Goal: Download file/media

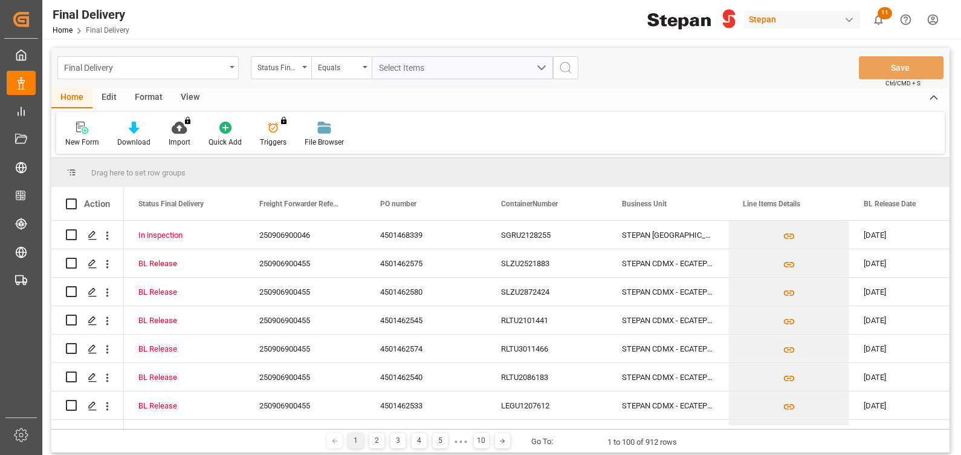
click at [117, 70] on div "Final Delivery" at bounding box center [144, 66] width 161 height 15
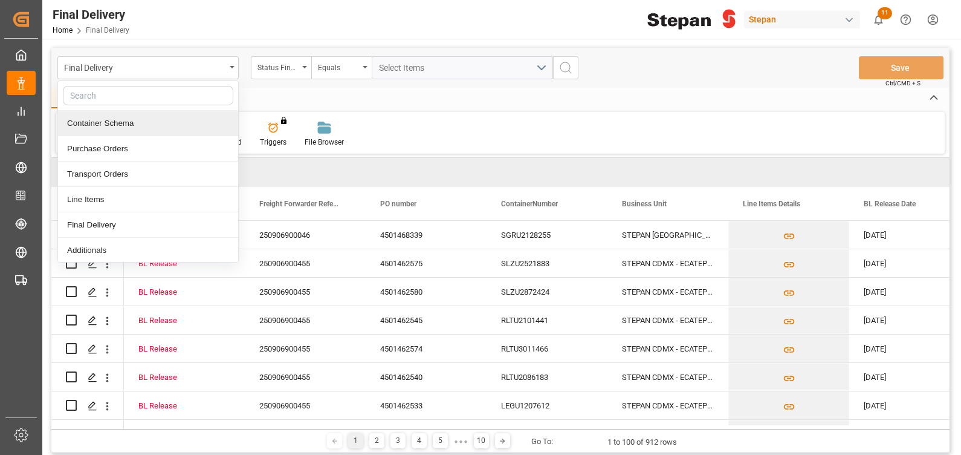
click at [96, 131] on div "Container Schema" at bounding box center [148, 123] width 180 height 25
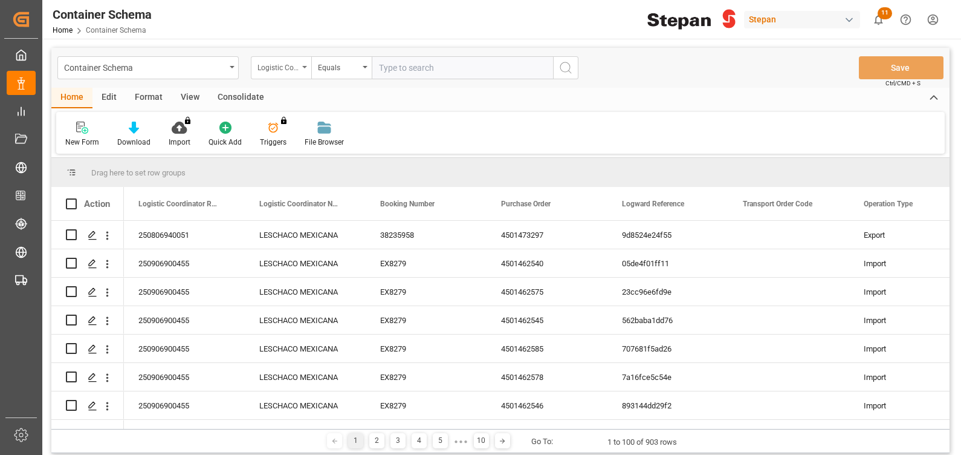
click at [287, 68] on div "Logistic Coordinator Reference Number" at bounding box center [278, 66] width 41 height 14
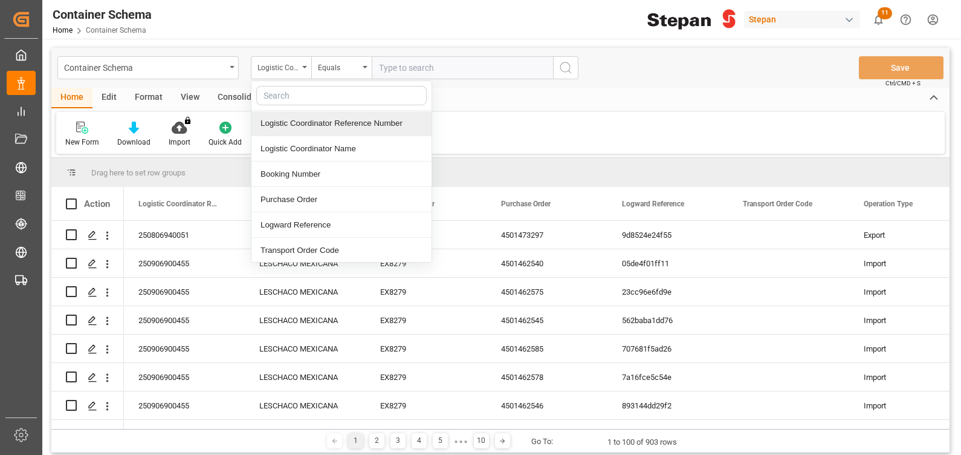
click at [354, 126] on div "Logistic Coordinator Reference Number" at bounding box center [342, 123] width 180 height 25
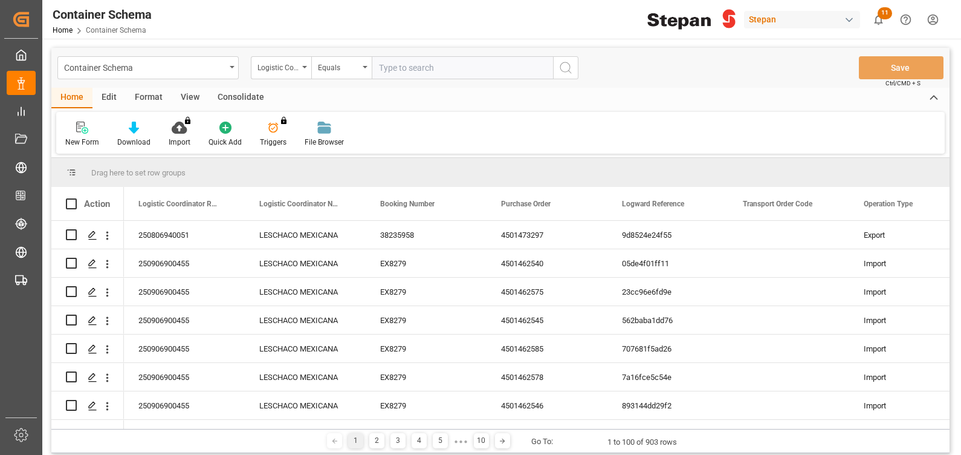
click at [402, 67] on input "text" at bounding box center [462, 67] width 181 height 23
paste input "250906900455"
type input "250906900455"
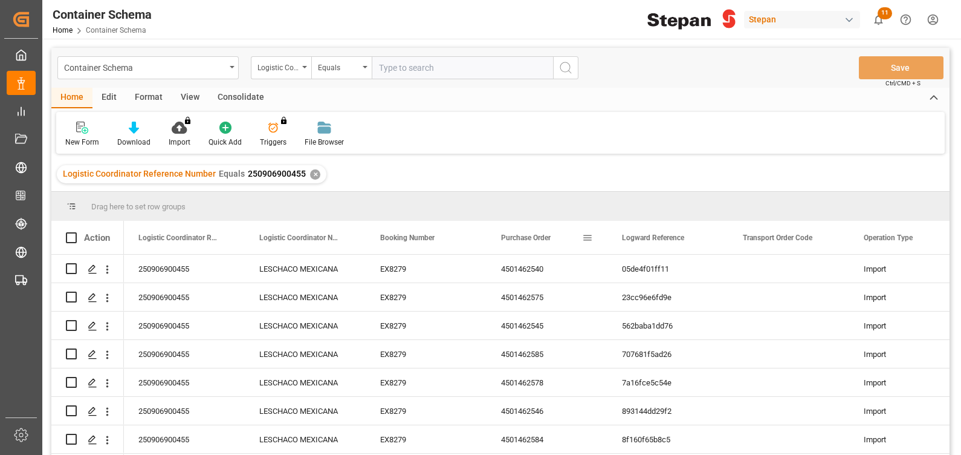
click at [533, 244] on div "Purchase Order" at bounding box center [541, 237] width 81 height 33
click at [130, 134] on div "Download" at bounding box center [133, 134] width 51 height 27
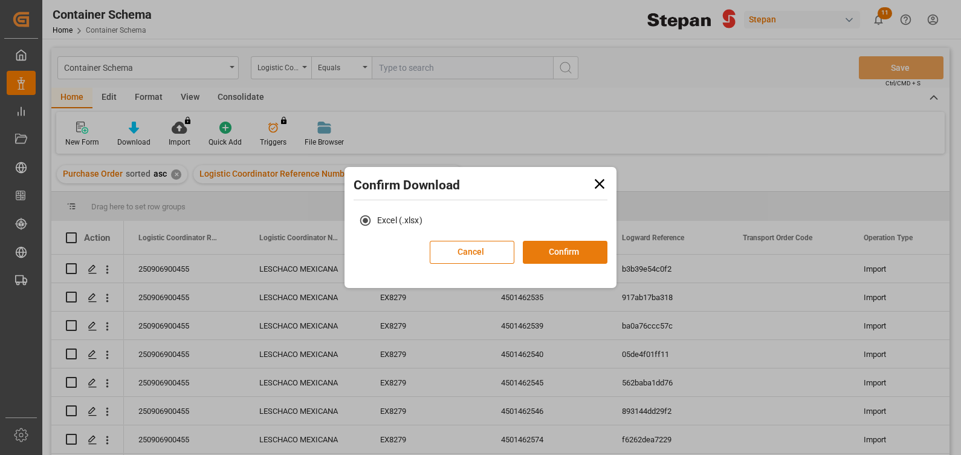
click at [574, 252] on button "Confirm" at bounding box center [565, 252] width 85 height 23
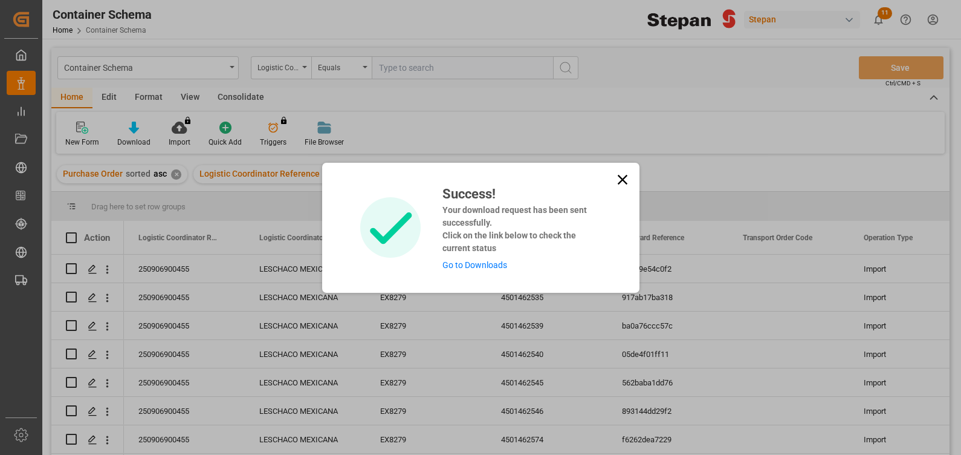
click at [465, 266] on link "Go to Downloads" at bounding box center [475, 265] width 65 height 10
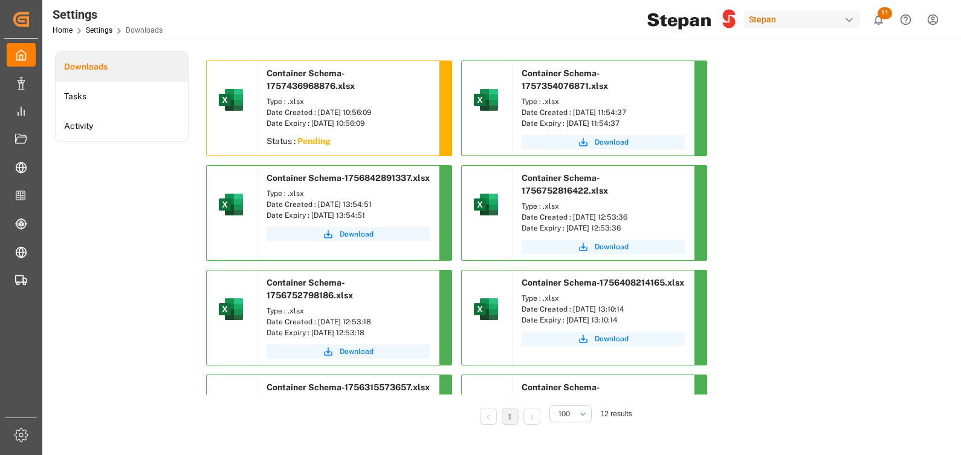
click at [309, 139] on sapn "Pending" at bounding box center [313, 141] width 33 height 10
click at [304, 112] on div "Date Created : [DATE] 10:56:09" at bounding box center [348, 112] width 163 height 11
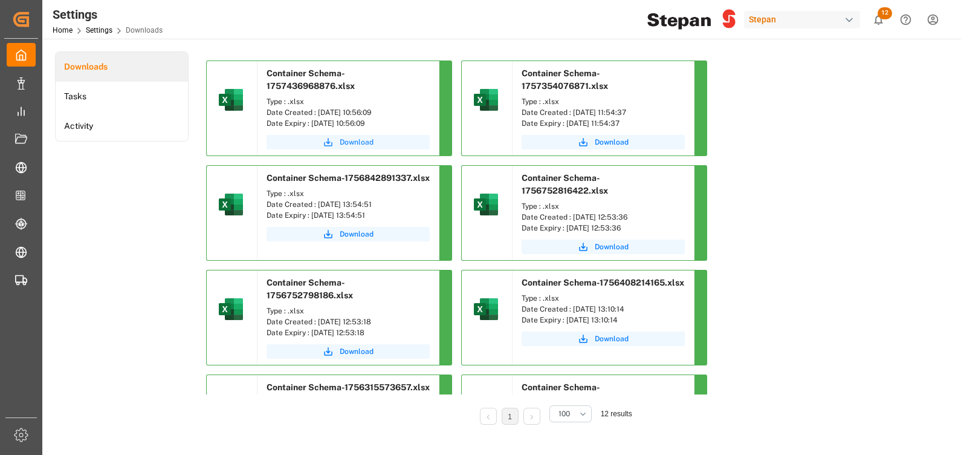
click at [359, 141] on span "Download" at bounding box center [357, 142] width 34 height 11
